Goal: Check status

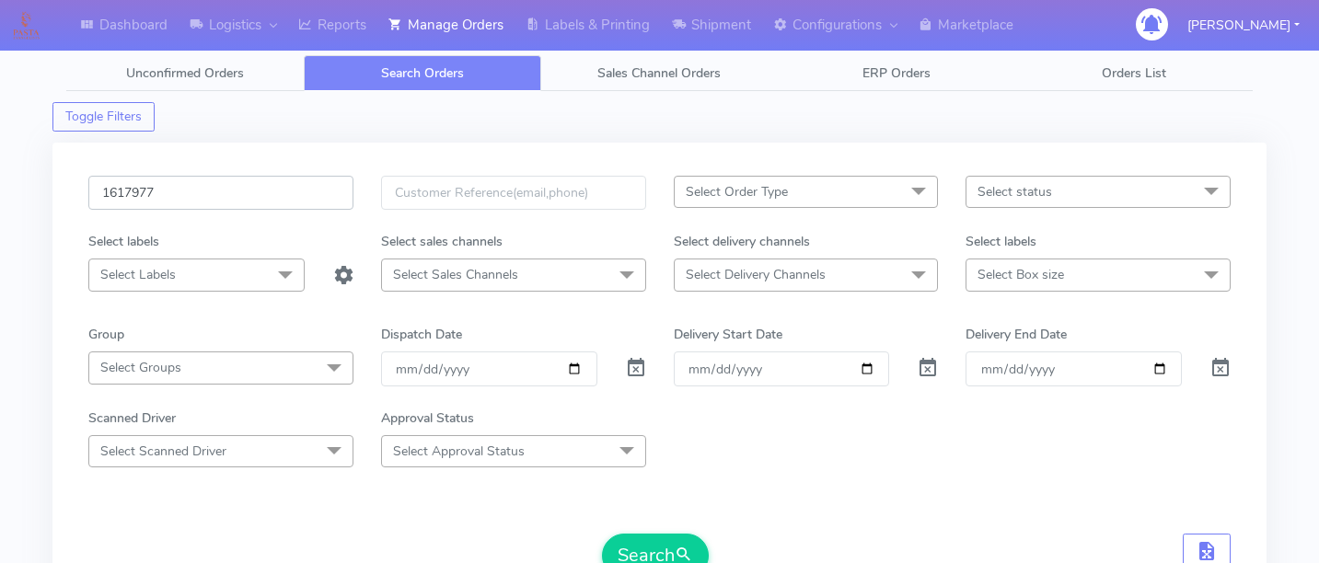
click at [228, 192] on input "1617977" at bounding box center [220, 193] width 265 height 34
paste input "1617873"
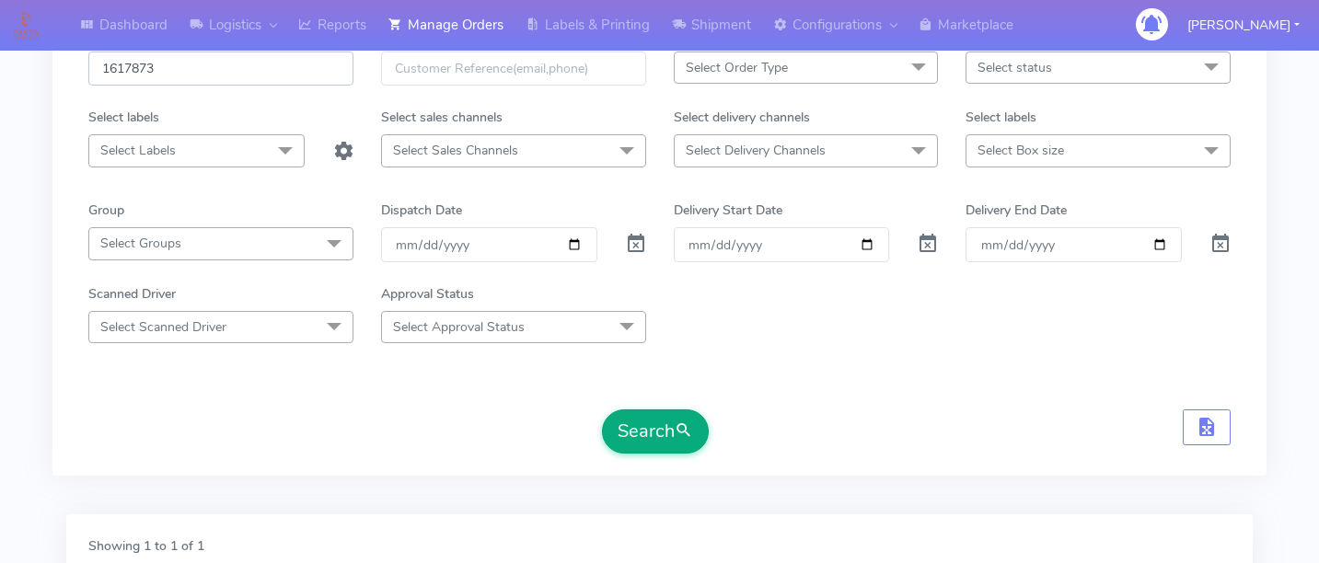
type input "1617873"
click at [660, 416] on button "Search" at bounding box center [655, 432] width 107 height 44
click at [707, 412] on div "Search" at bounding box center [655, 432] width 107 height 44
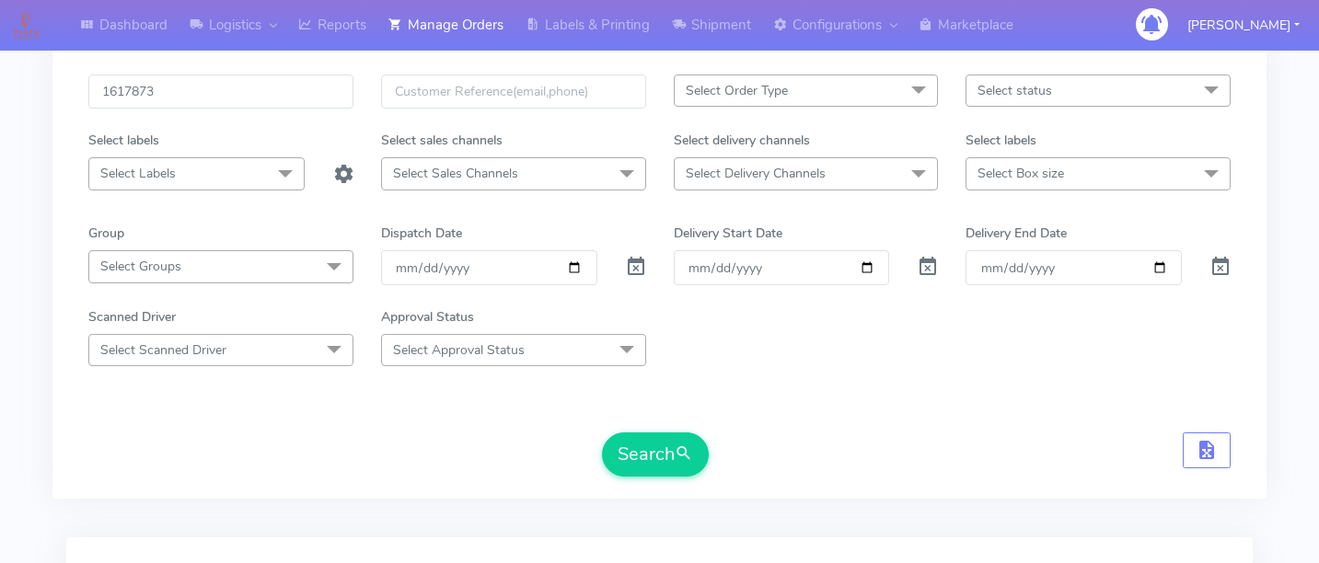
scroll to position [0, 0]
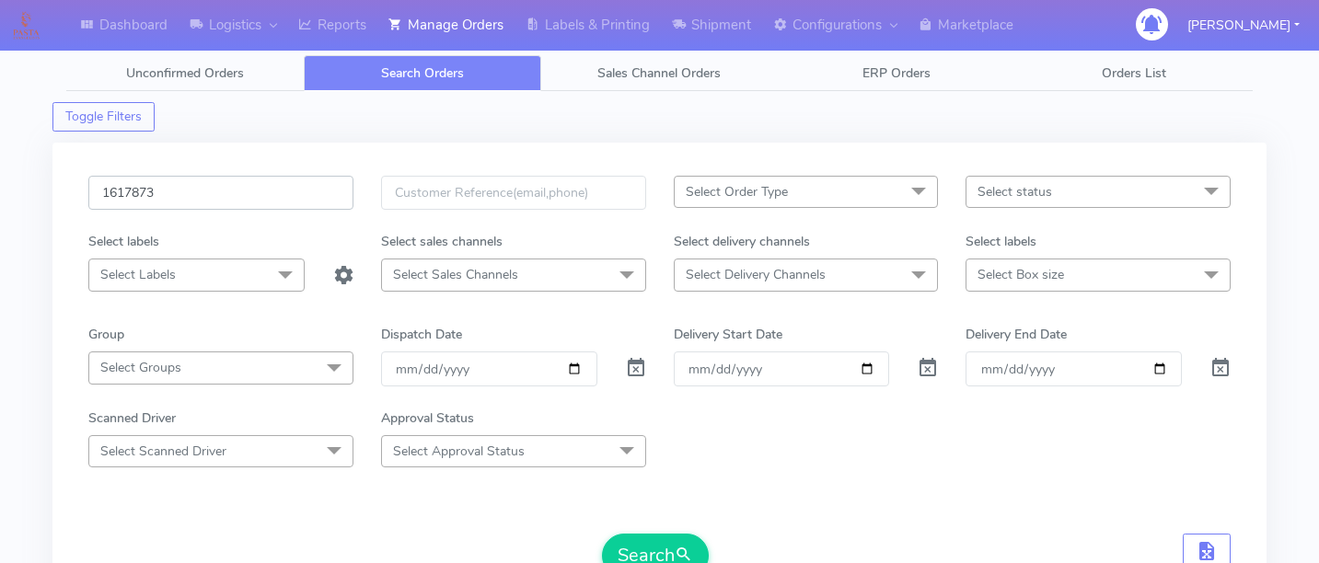
click at [217, 199] on input "1617873" at bounding box center [220, 193] width 265 height 34
paste input "1617141"
type input "1617141"
click at [686, 552] on span "submit" at bounding box center [684, 555] width 18 height 25
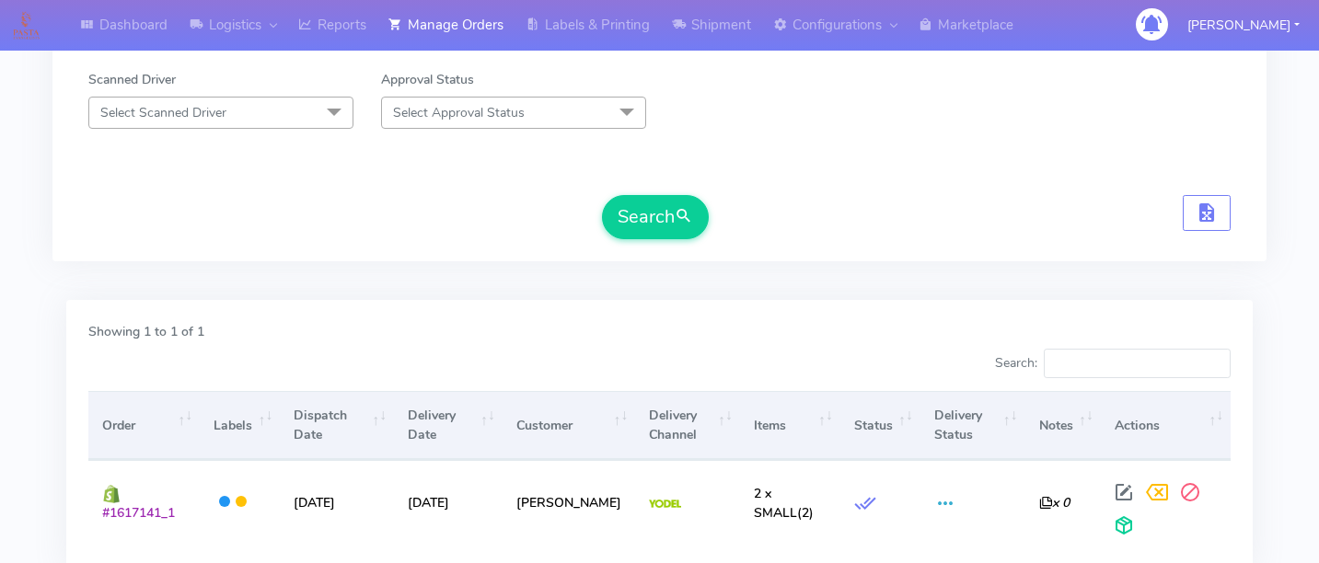
scroll to position [478, 0]
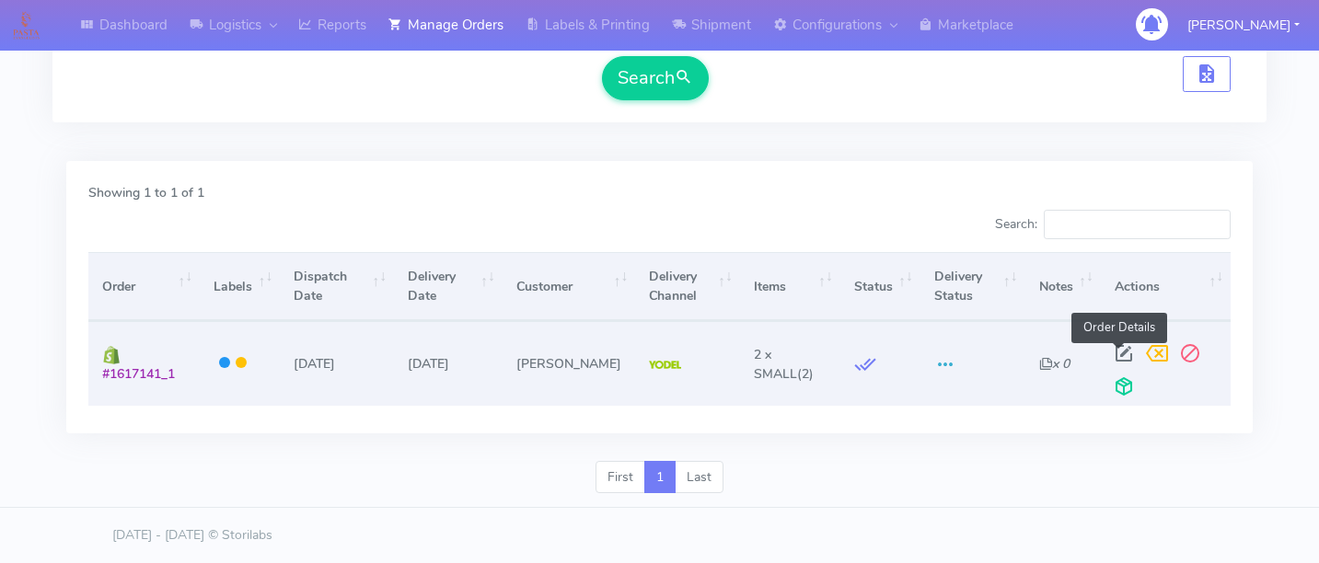
click at [1121, 349] on span at bounding box center [1124, 357] width 33 height 17
select select "5"
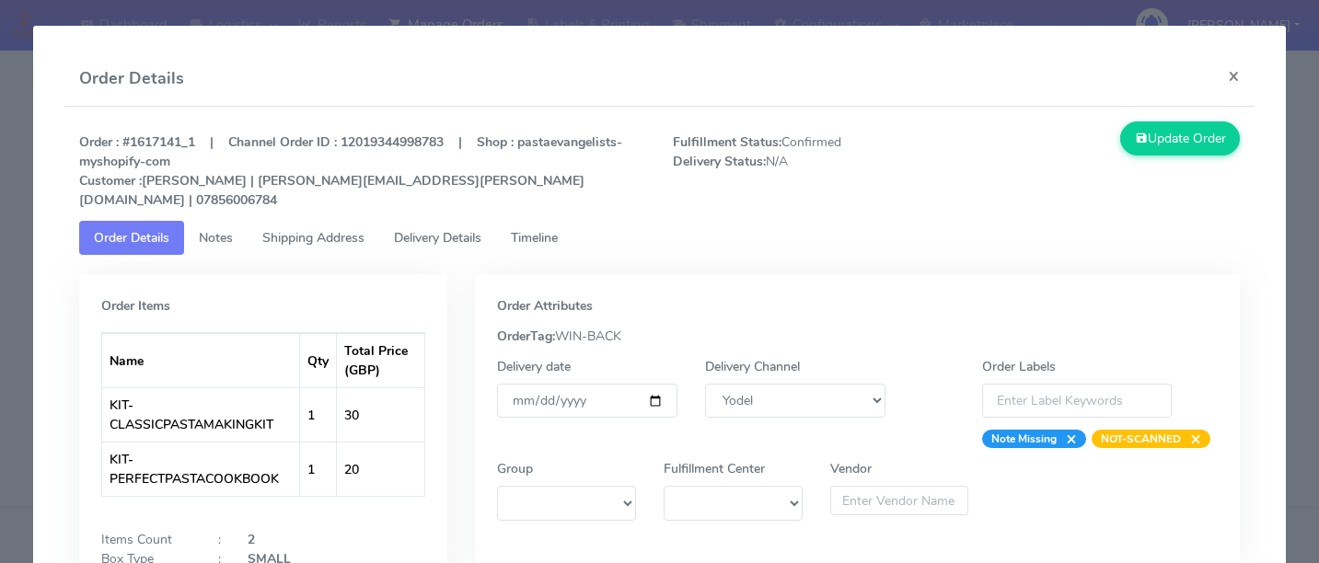
click at [470, 229] on span "Delivery Details" at bounding box center [437, 237] width 87 height 17
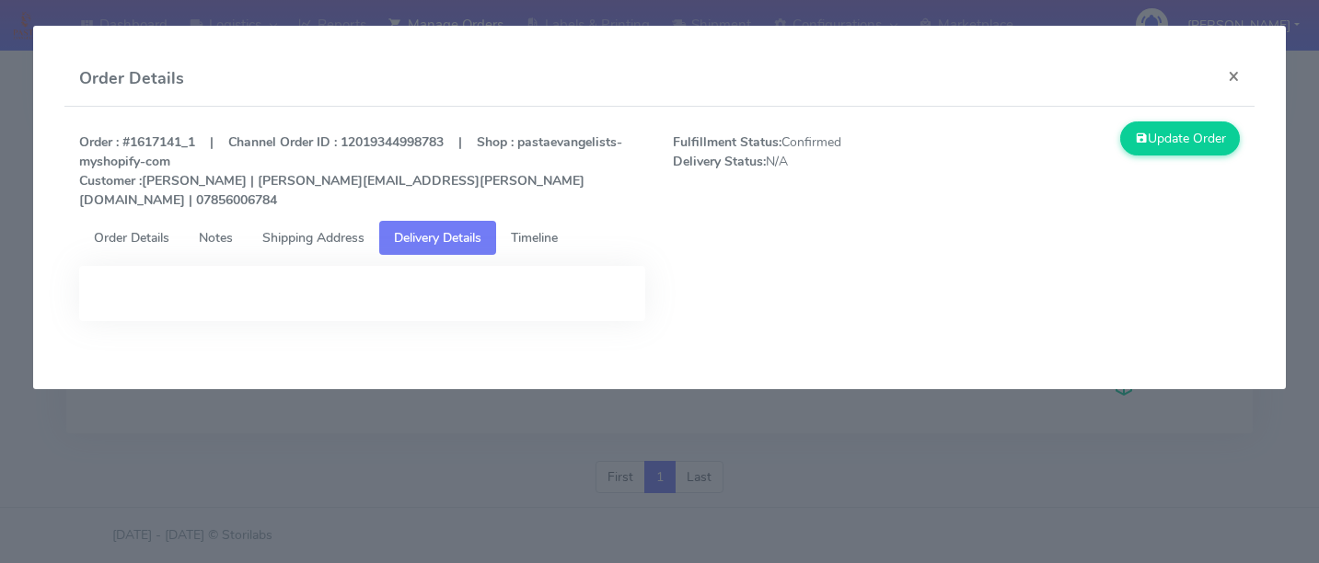
click at [568, 230] on link "Timeline" at bounding box center [534, 238] width 76 height 34
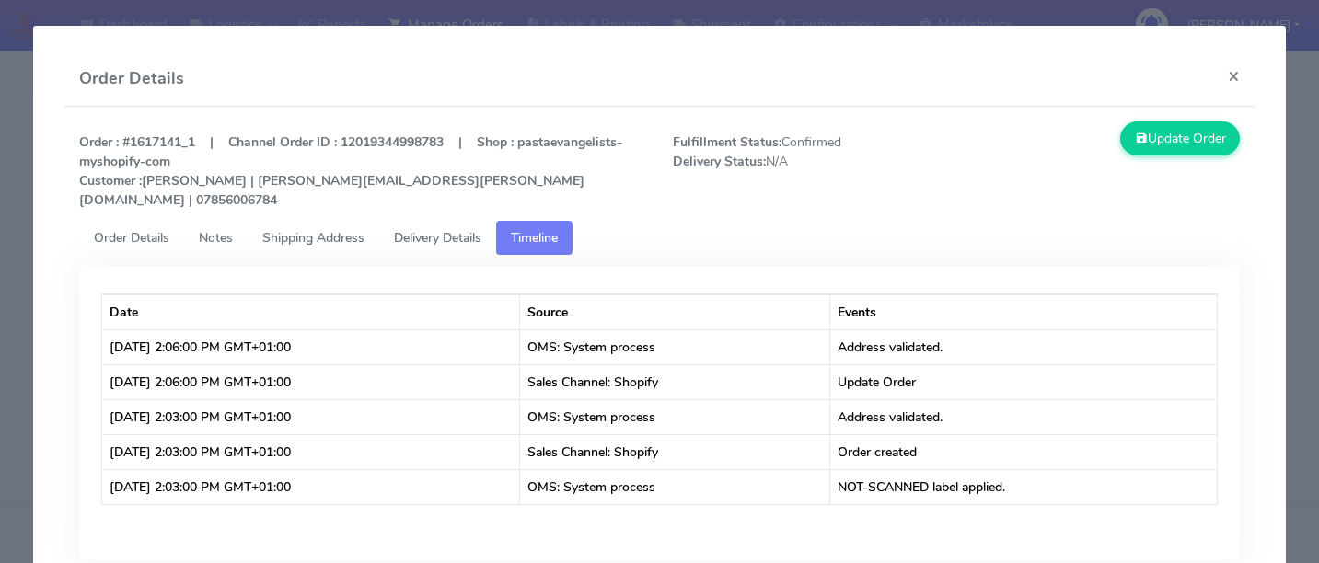
click at [19, 281] on modal-container "Order Details × Order : #1617141_1 | Channel Order ID : 12019344998783 | Shop :…" at bounding box center [659, 281] width 1319 height 563
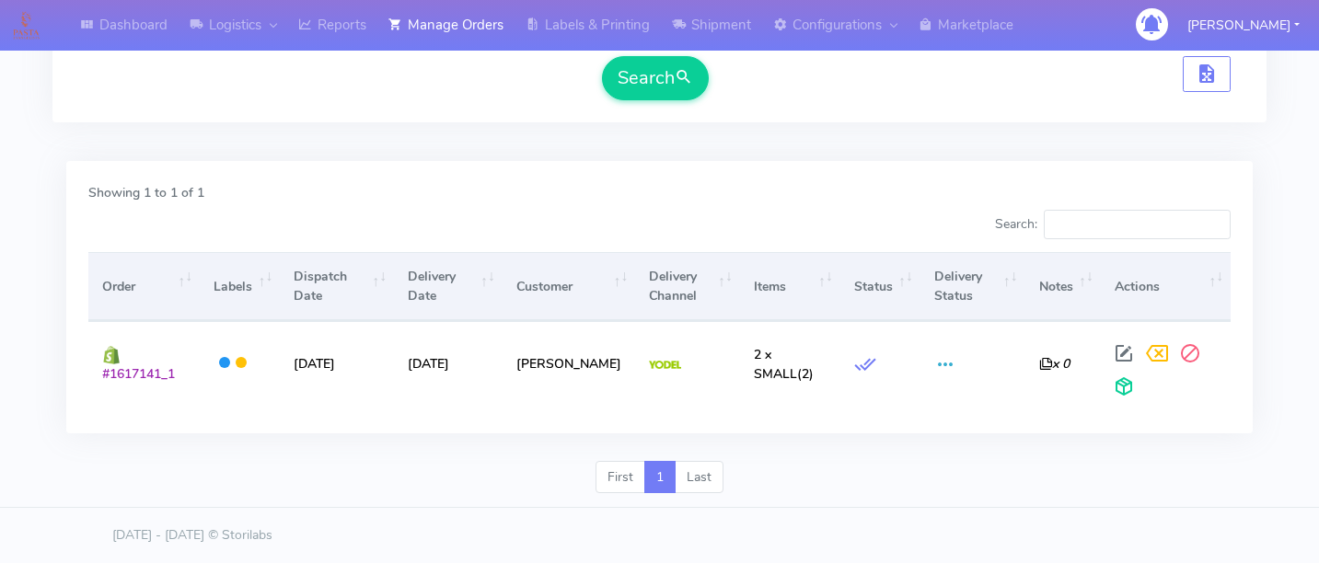
scroll to position [0, 0]
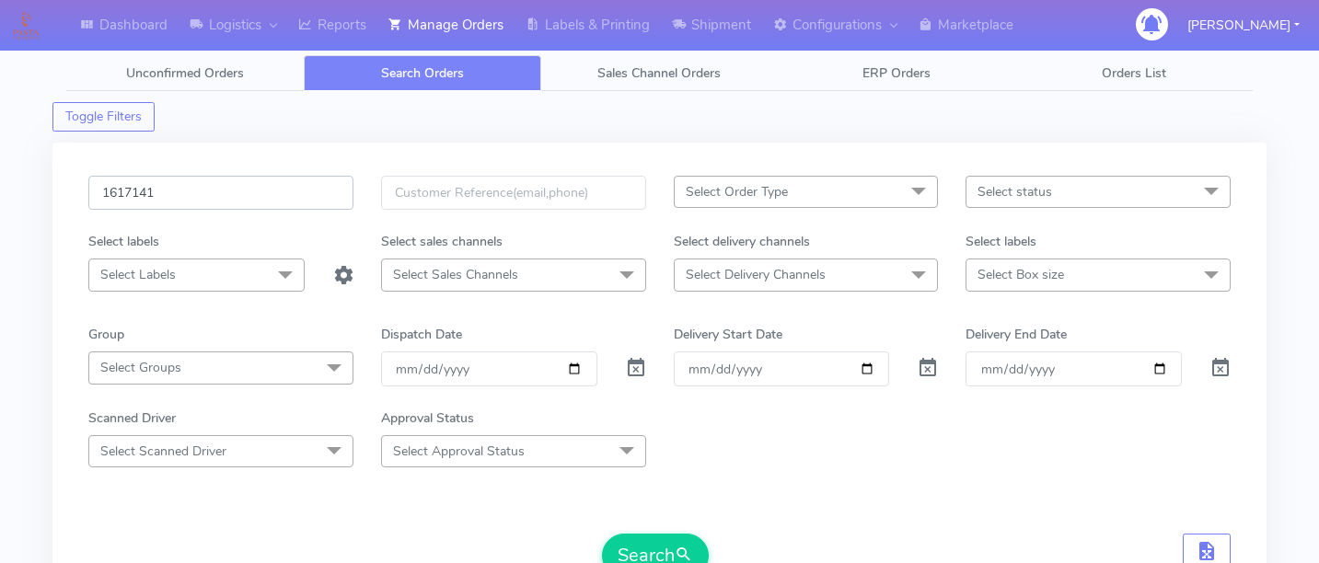
click at [161, 207] on input "1617141" at bounding box center [220, 193] width 265 height 34
paste input "1620507"
type input "1620507"
click at [644, 555] on button "Search" at bounding box center [655, 556] width 107 height 44
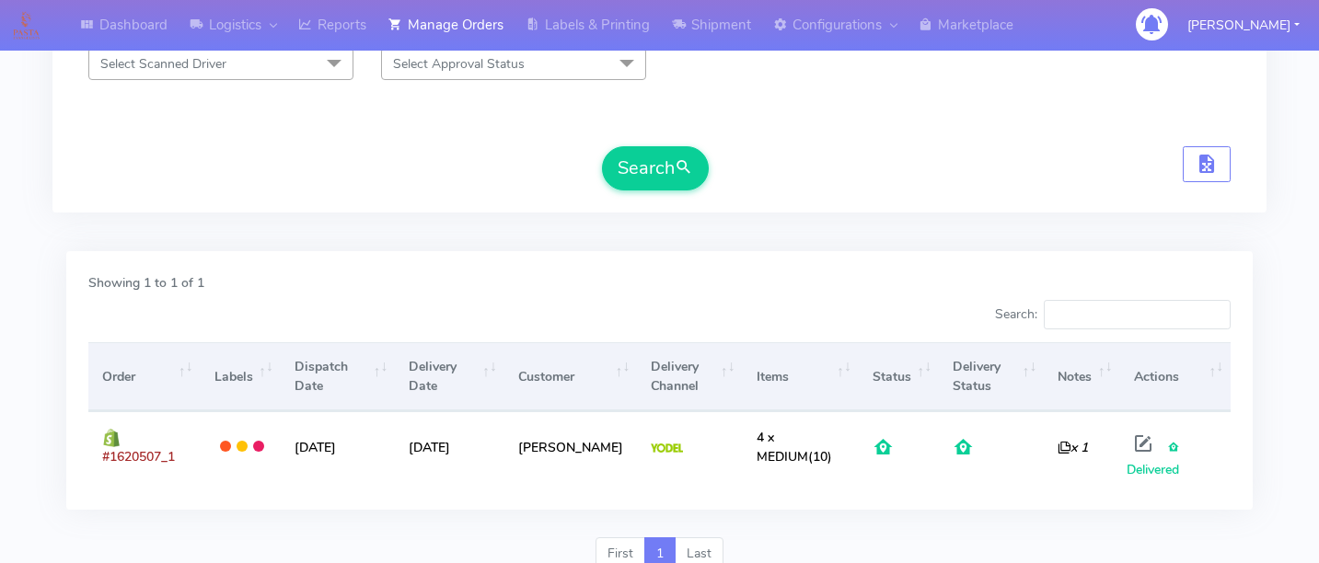
scroll to position [464, 0]
